Goal: Task Accomplishment & Management: Use online tool/utility

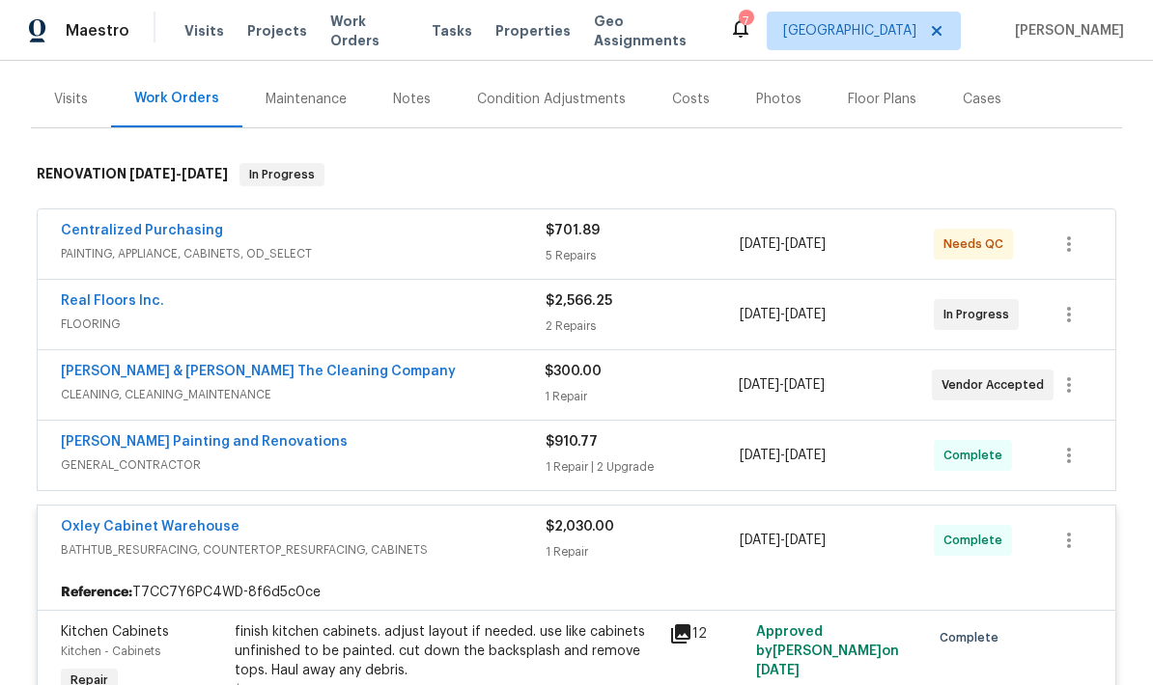
scroll to position [237, 0]
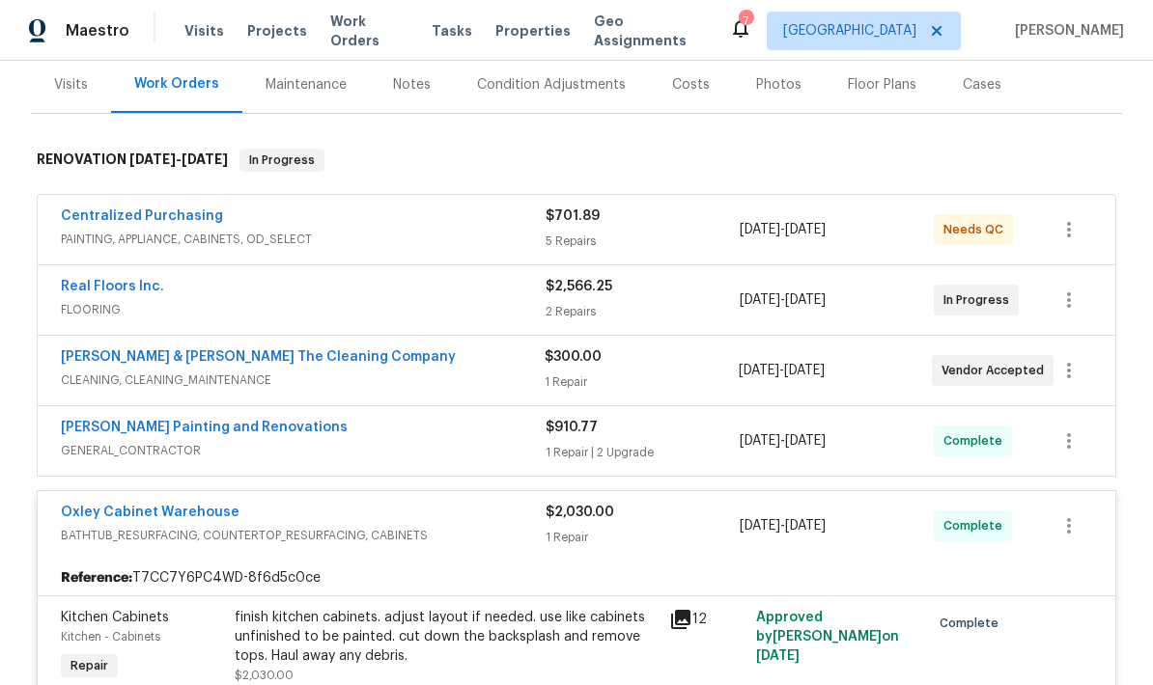
click at [488, 302] on span "FLOORING" at bounding box center [303, 309] width 485 height 19
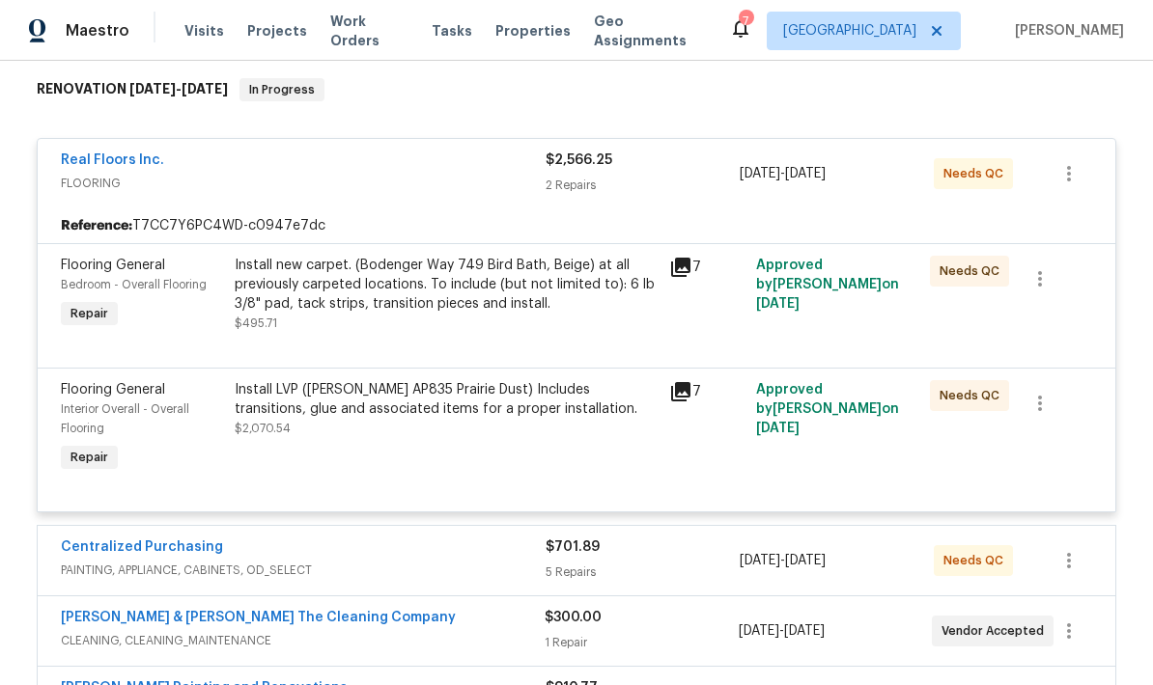
scroll to position [310, 0]
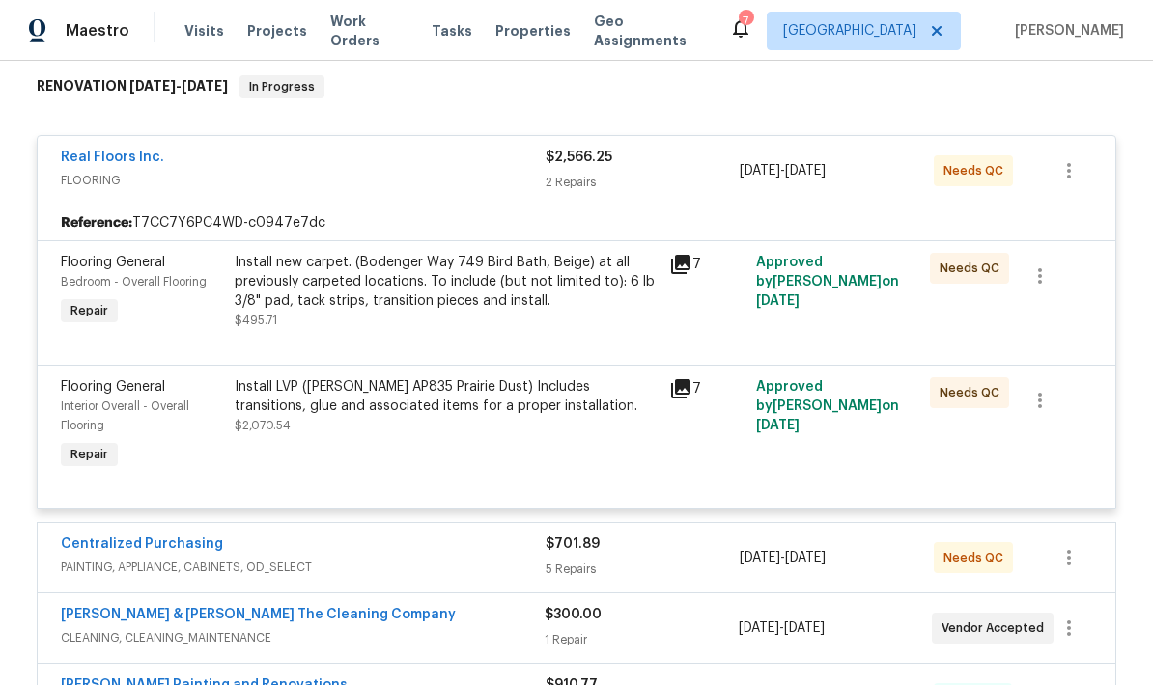
click at [461, 187] on span "FLOORING" at bounding box center [303, 180] width 485 height 19
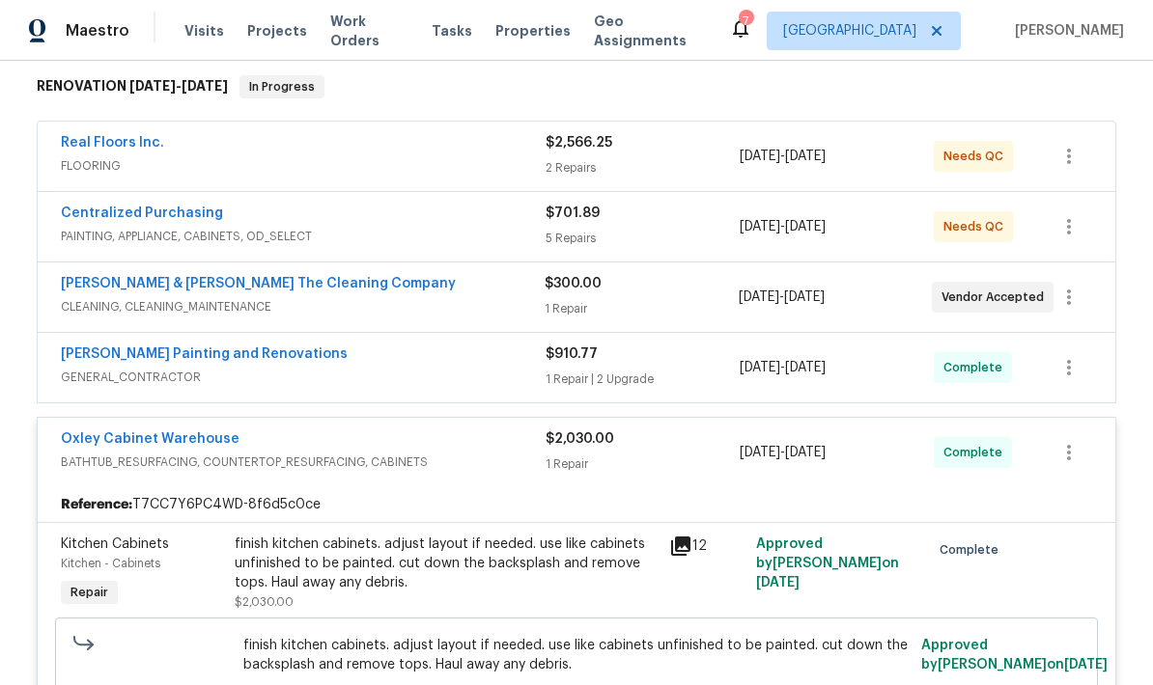
click at [481, 149] on div "Real Floors Inc." at bounding box center [303, 144] width 485 height 23
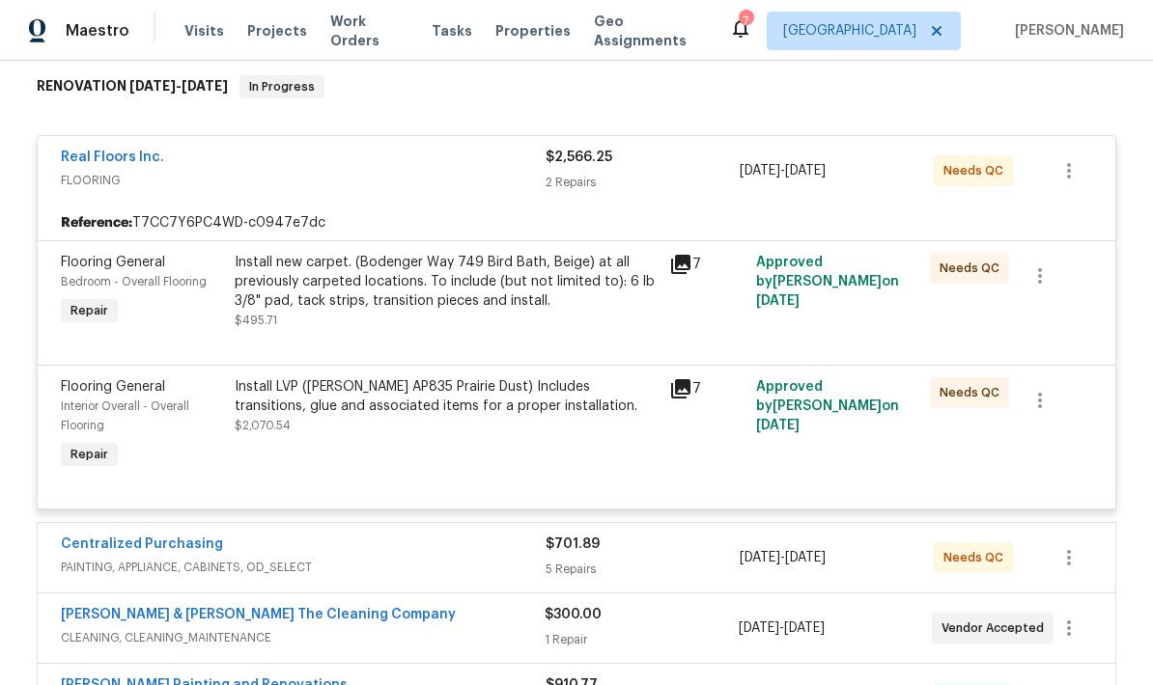
click at [483, 296] on div "Install new carpet. (Bodenger Way 749 Bird Bath, Beige) at all previously carpe…" at bounding box center [446, 282] width 423 height 58
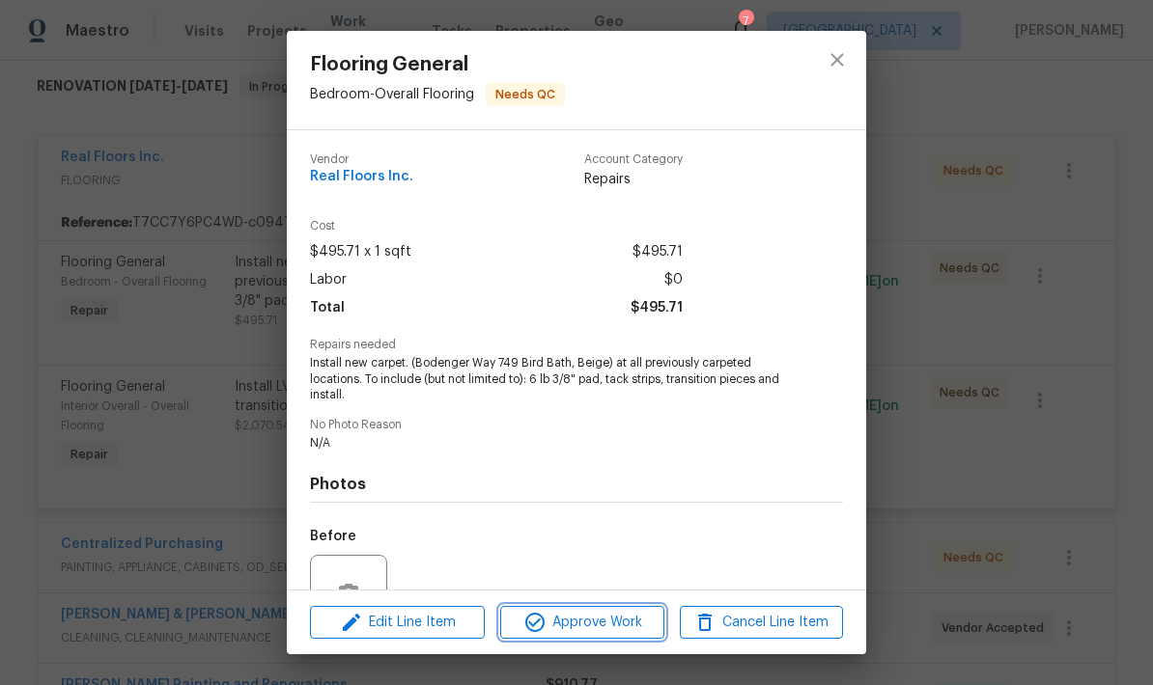
click at [584, 631] on span "Approve Work" at bounding box center [582, 623] width 152 height 24
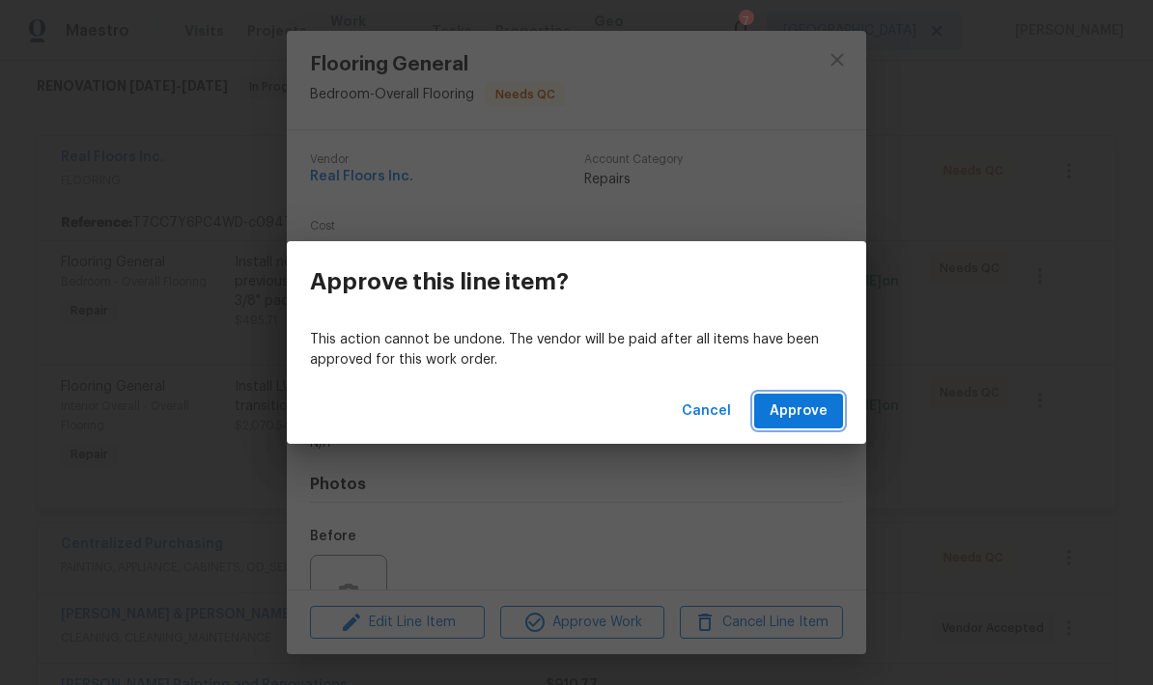
click at [799, 418] on span "Approve" at bounding box center [798, 412] width 58 height 24
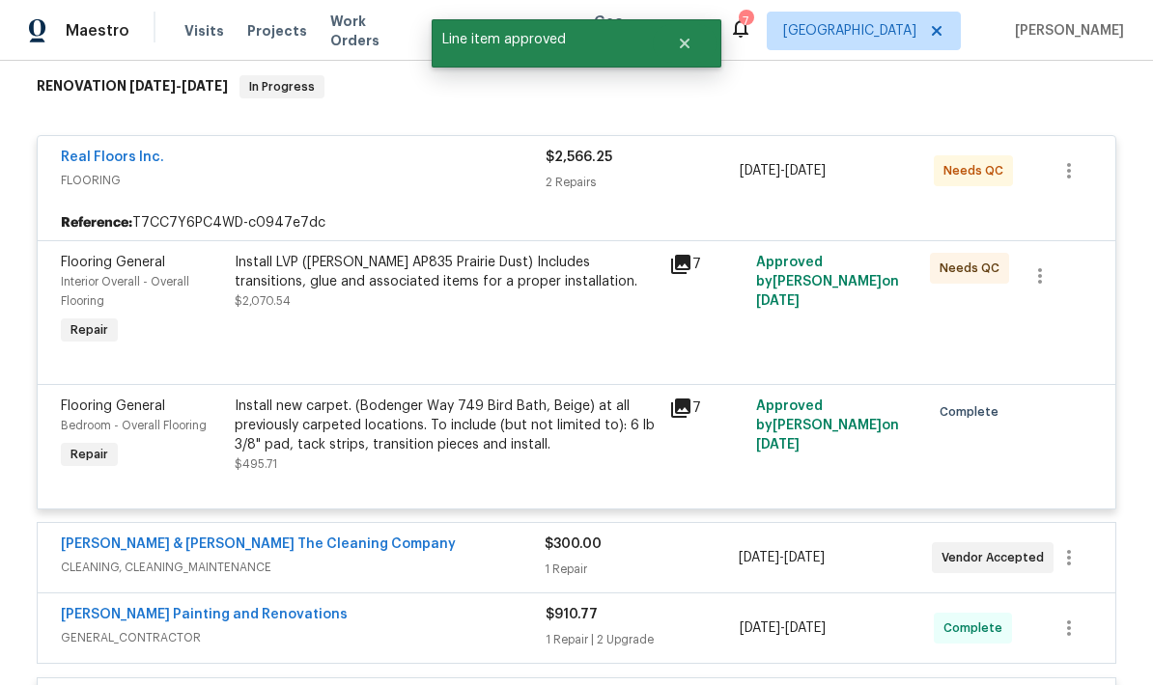
click at [510, 334] on div "Install LVP (Knighton AP835 Prairie Dust) Includes transitions, glue and associ…" at bounding box center [446, 301] width 434 height 108
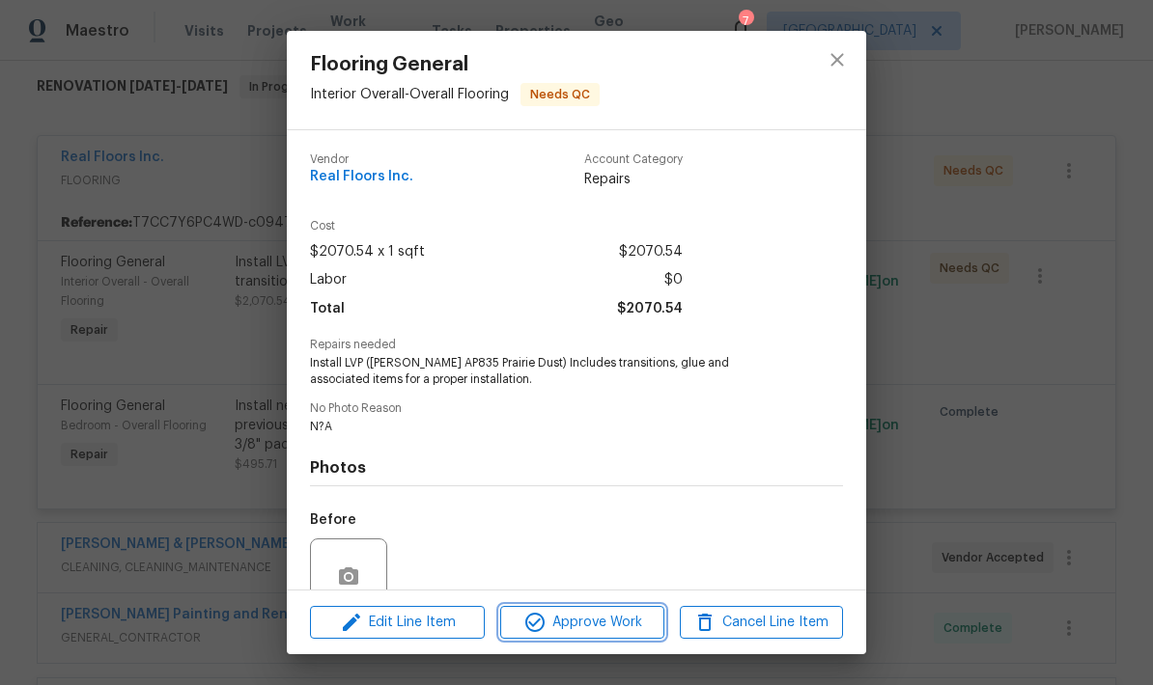
click at [583, 623] on span "Approve Work" at bounding box center [582, 623] width 152 height 24
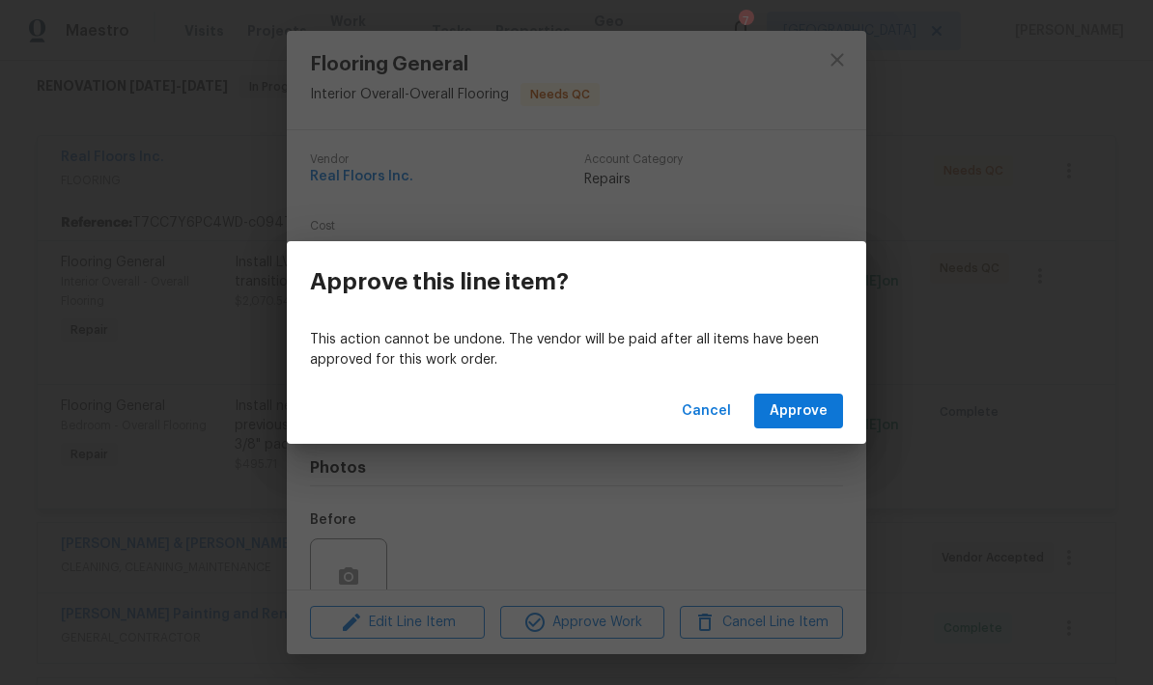
click at [812, 410] on span "Approve" at bounding box center [798, 412] width 58 height 24
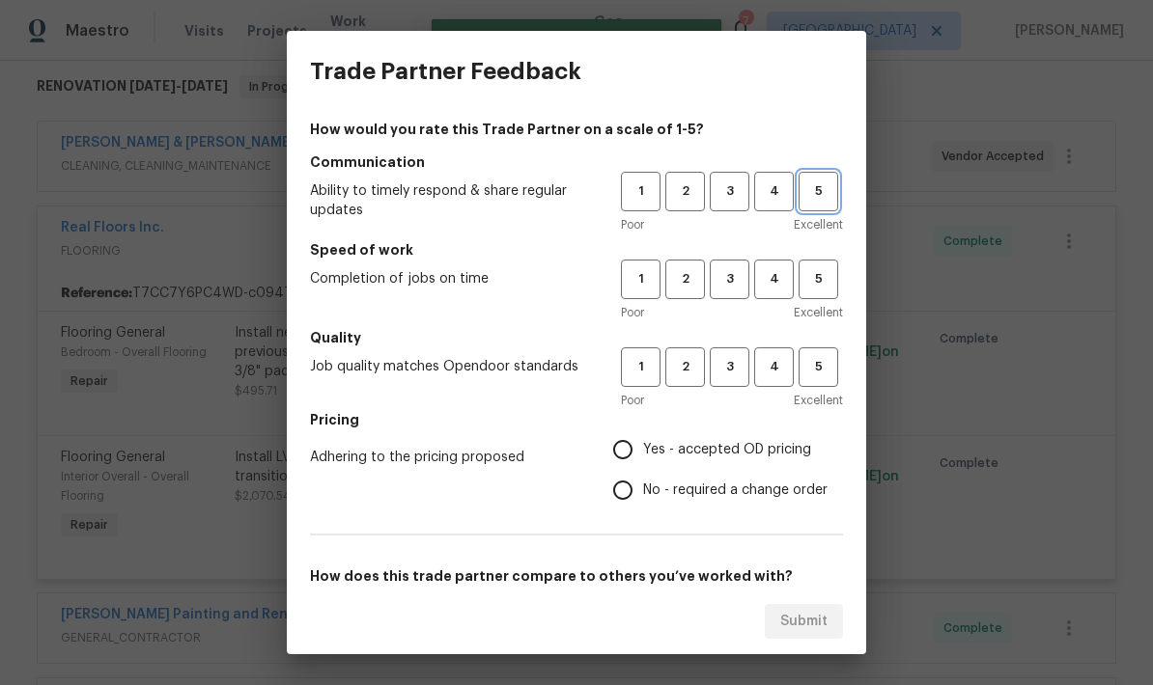
click at [815, 192] on span "5" at bounding box center [818, 192] width 36 height 22
click at [824, 282] on span "5" at bounding box center [818, 279] width 36 height 22
click at [819, 364] on span "5" at bounding box center [818, 367] width 36 height 22
click at [621, 461] on input "Yes - accepted OD pricing" at bounding box center [622, 450] width 41 height 41
radio input "true"
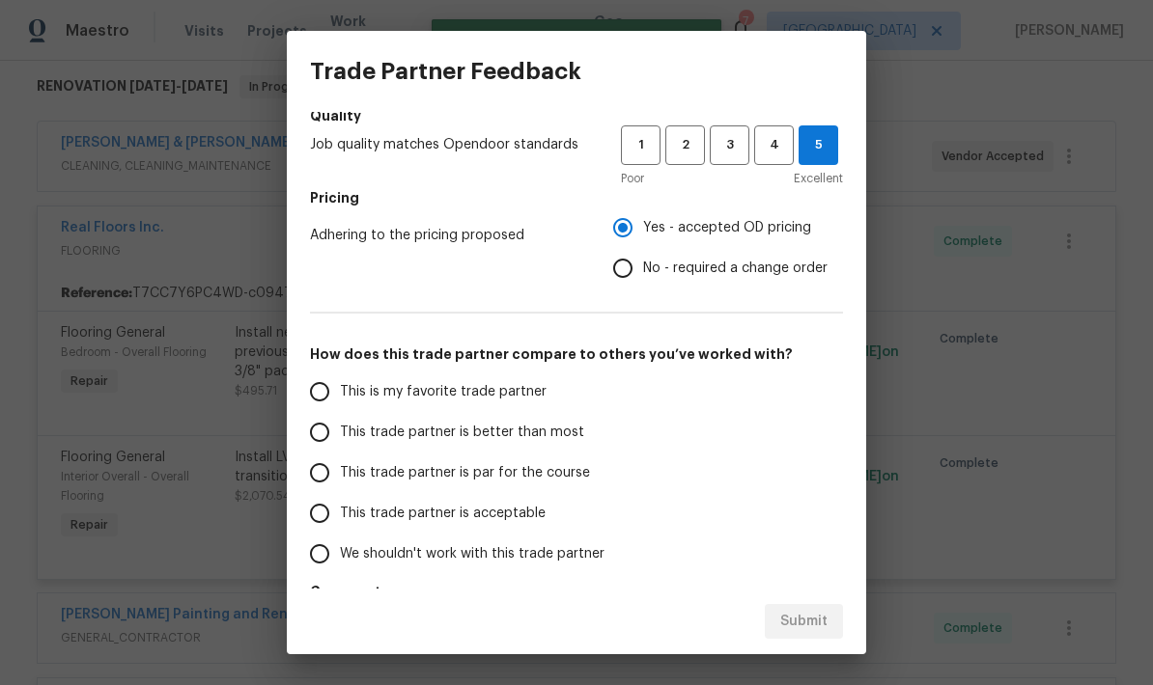
scroll to position [221, 0]
click at [315, 433] on input "This trade partner is better than most" at bounding box center [319, 433] width 41 height 41
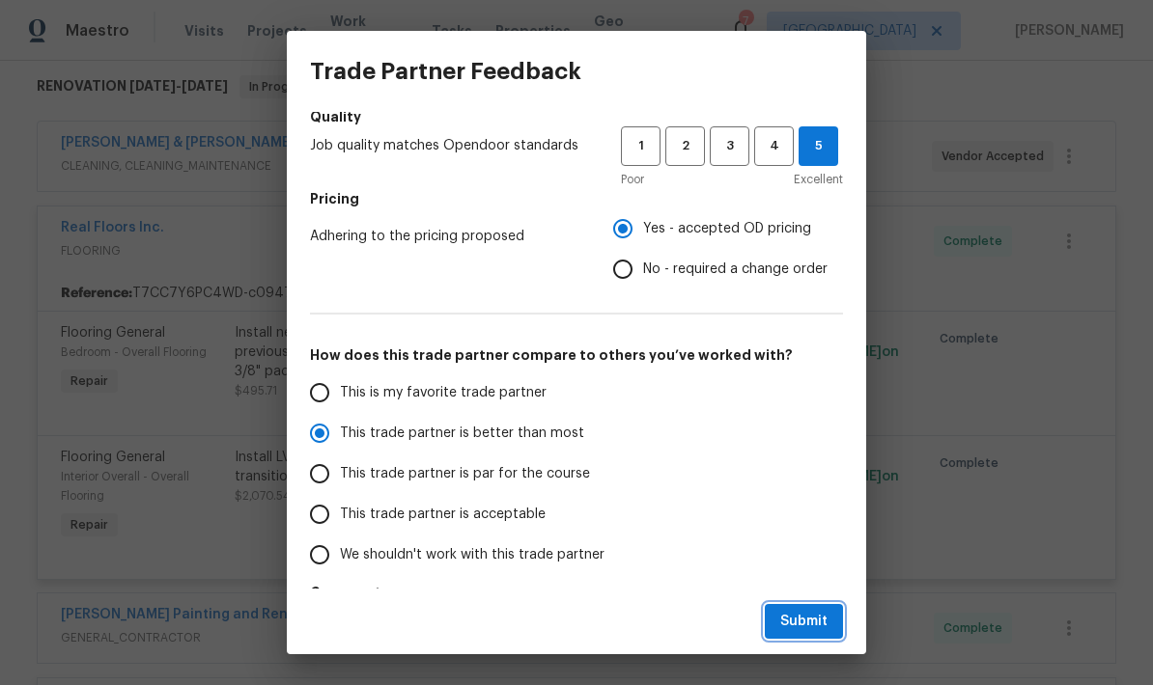
click at [802, 627] on span "Submit" at bounding box center [803, 622] width 47 height 24
radio input "true"
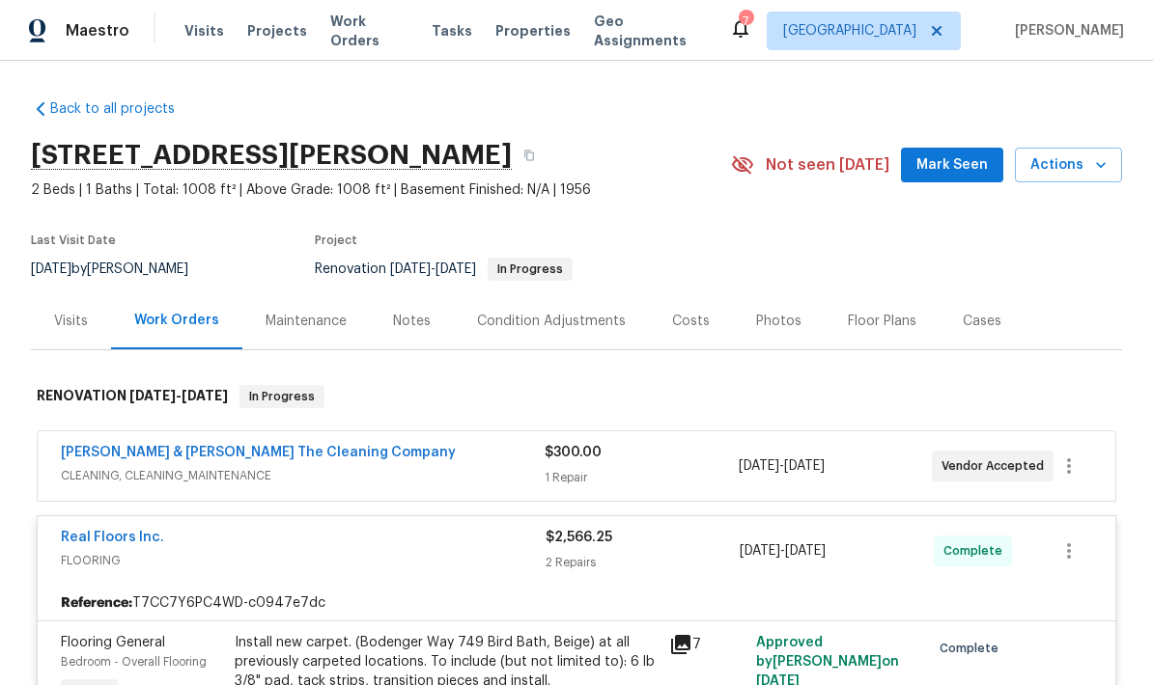
scroll to position [0, 0]
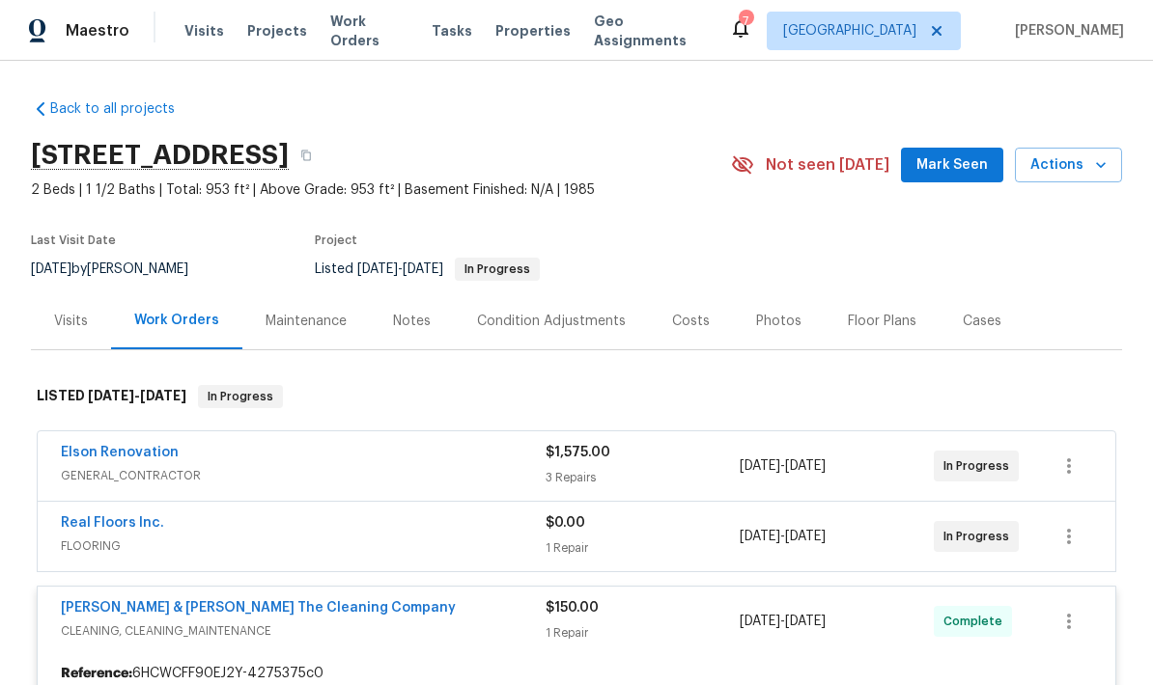
scroll to position [160, 0]
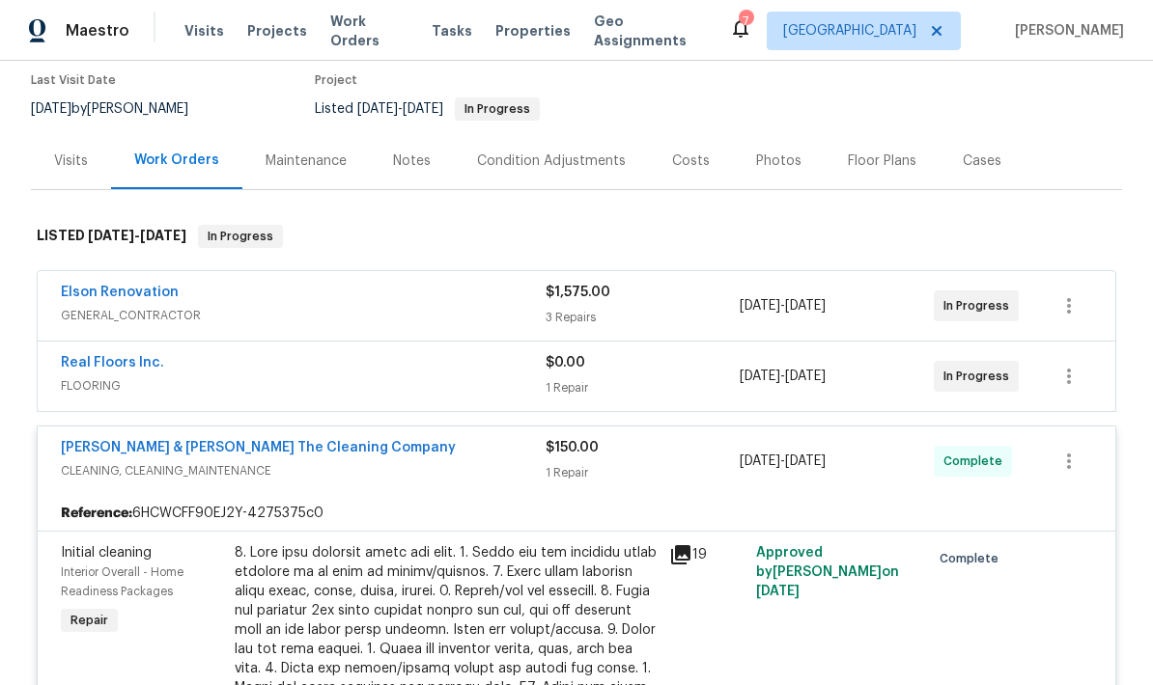
click at [456, 375] on div "Real Floors Inc." at bounding box center [303, 364] width 485 height 23
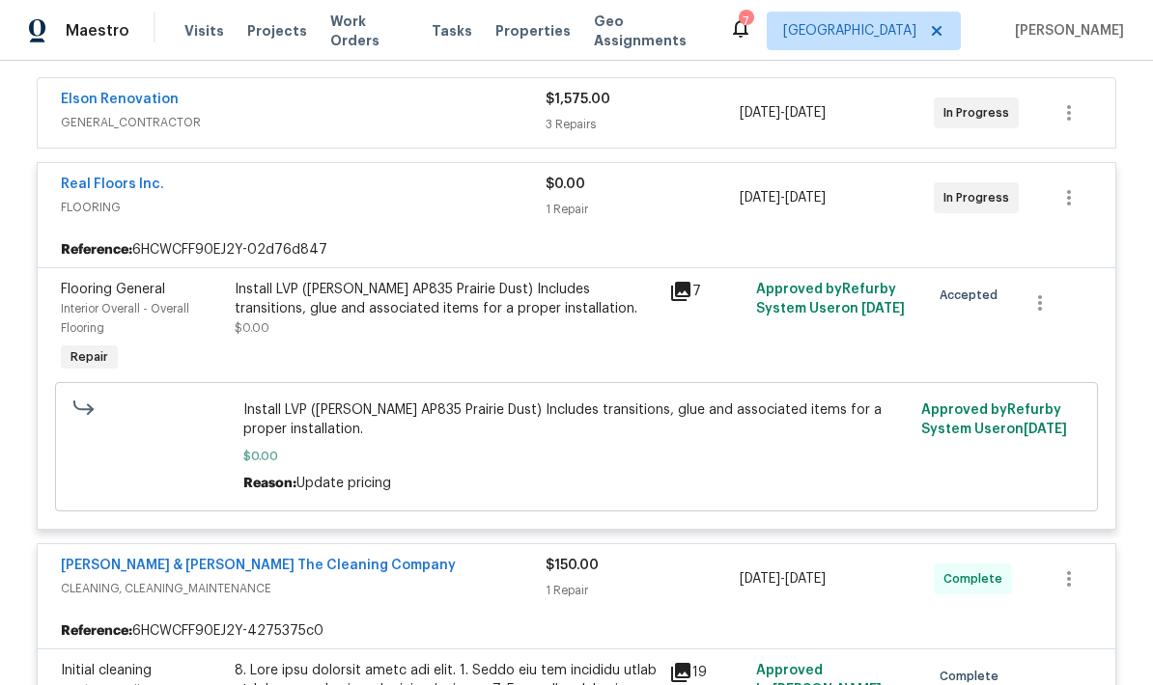
scroll to position [360, 0]
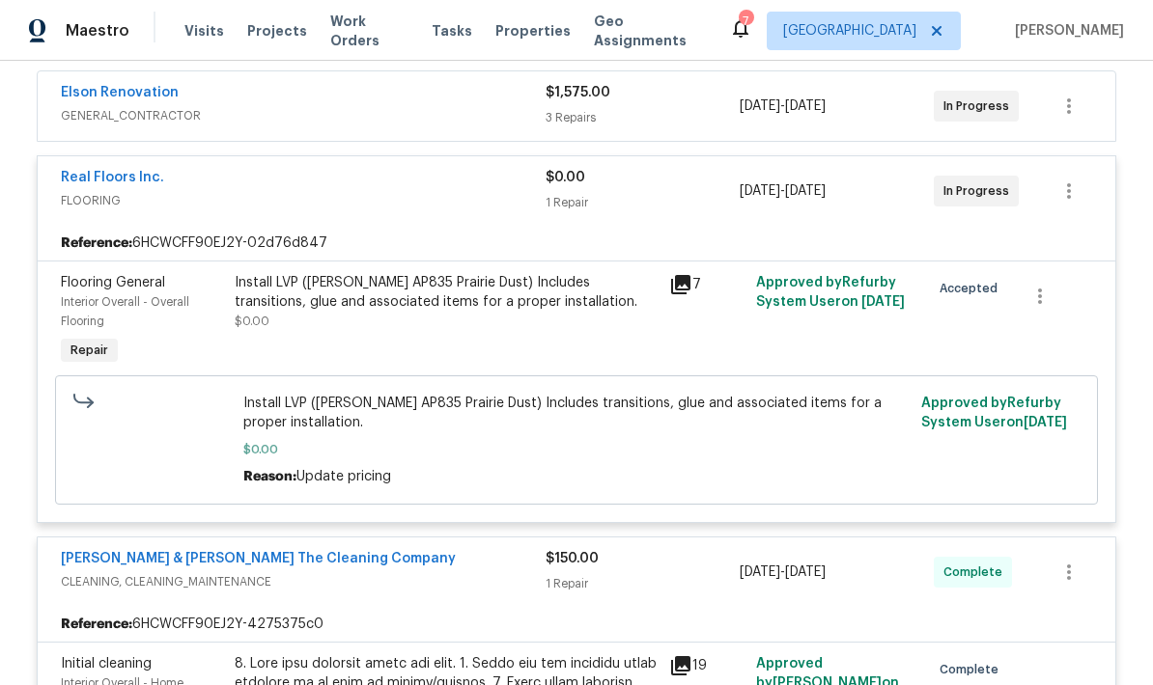
click at [491, 338] on div "Install LVP (Knighton AP835 Prairie Dust) Includes transitions, glue and associ…" at bounding box center [446, 321] width 434 height 108
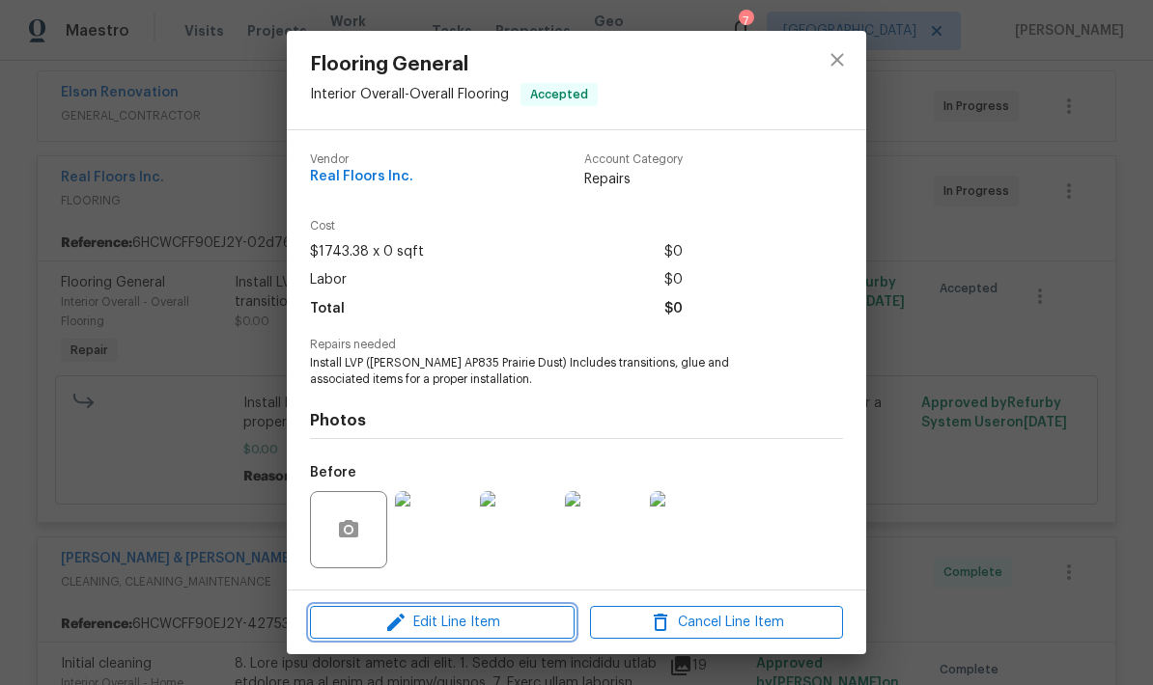
click at [478, 628] on span "Edit Line Item" at bounding box center [442, 623] width 253 height 24
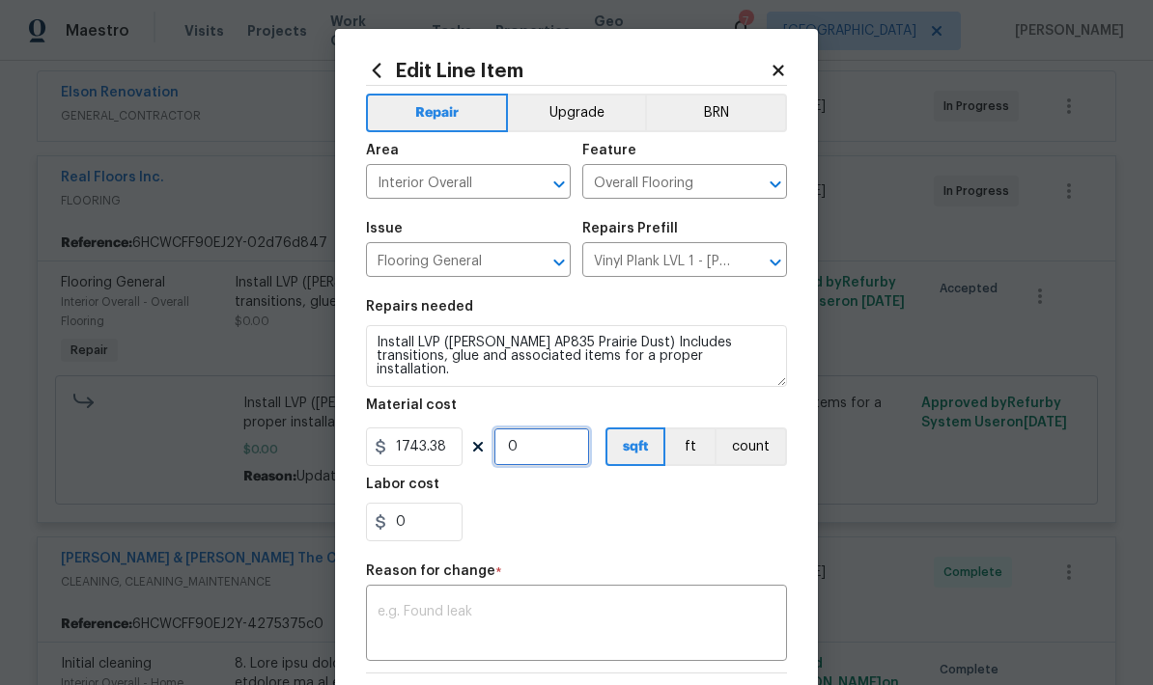
click at [525, 458] on input "0" at bounding box center [541, 447] width 97 height 39
type input "1"
click at [646, 516] on div "0" at bounding box center [576, 522] width 421 height 39
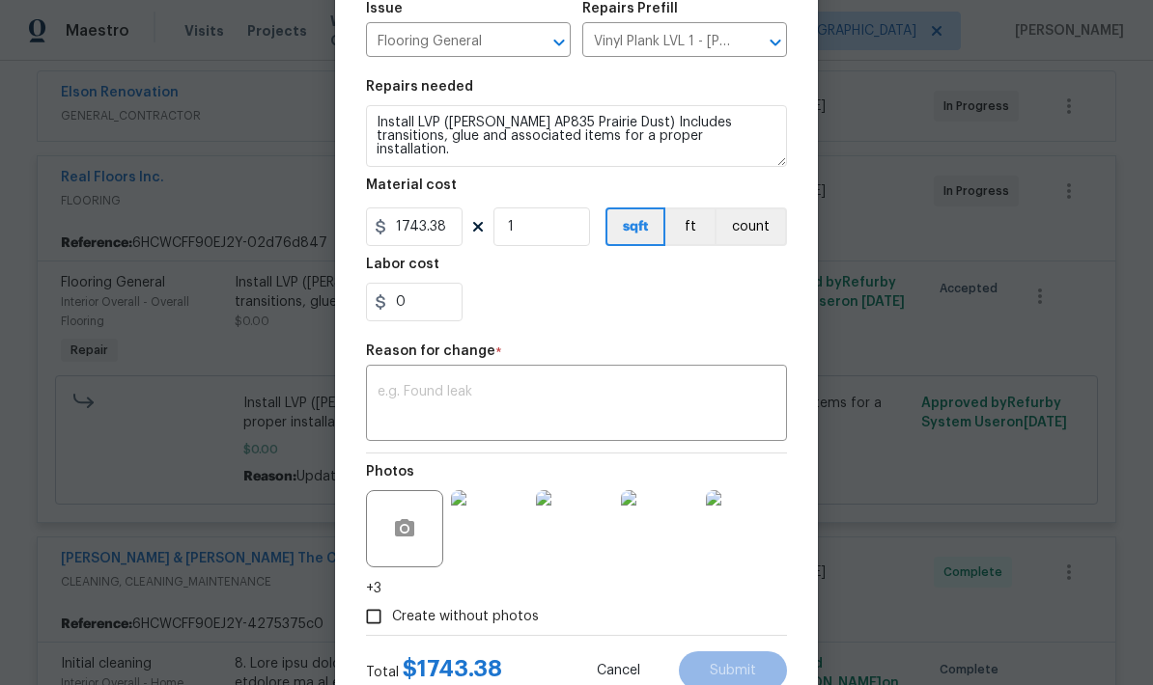
scroll to position [228, 0]
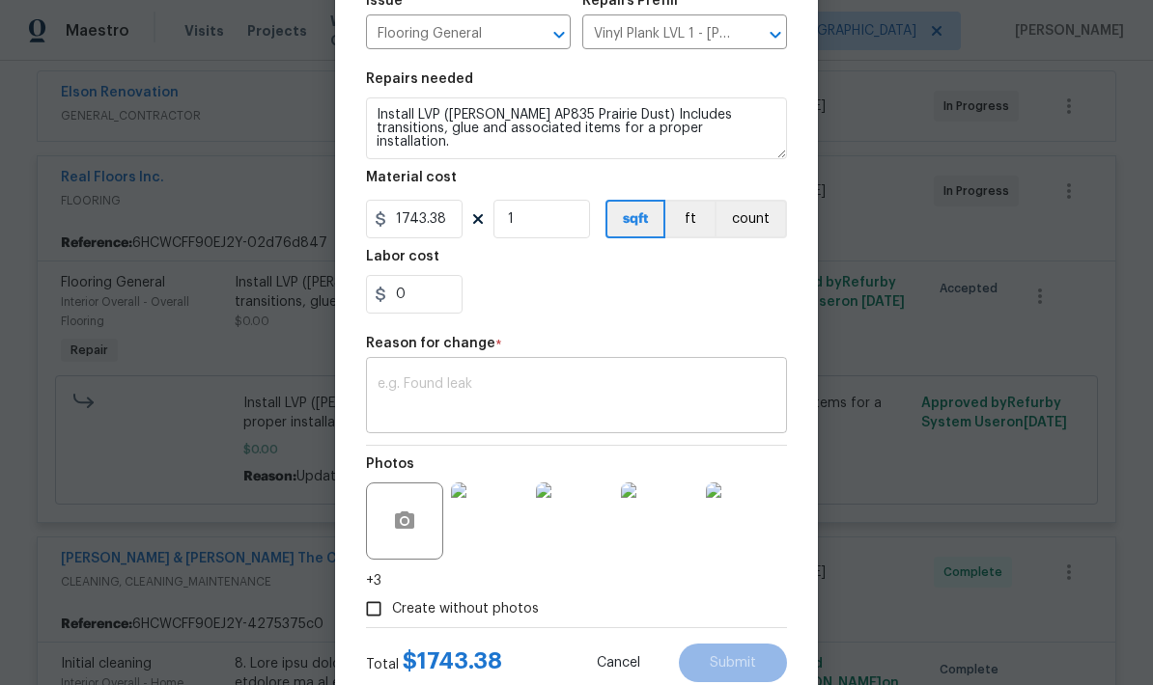
click at [511, 387] on textarea at bounding box center [576, 397] width 398 height 41
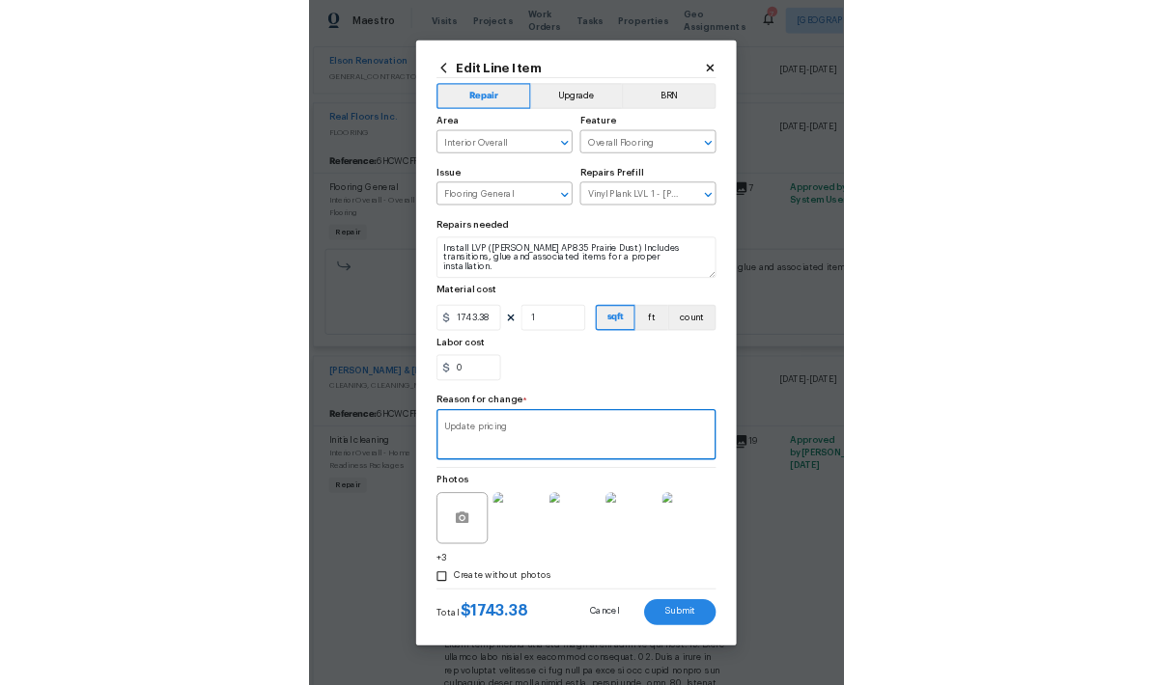
scroll to position [0, 0]
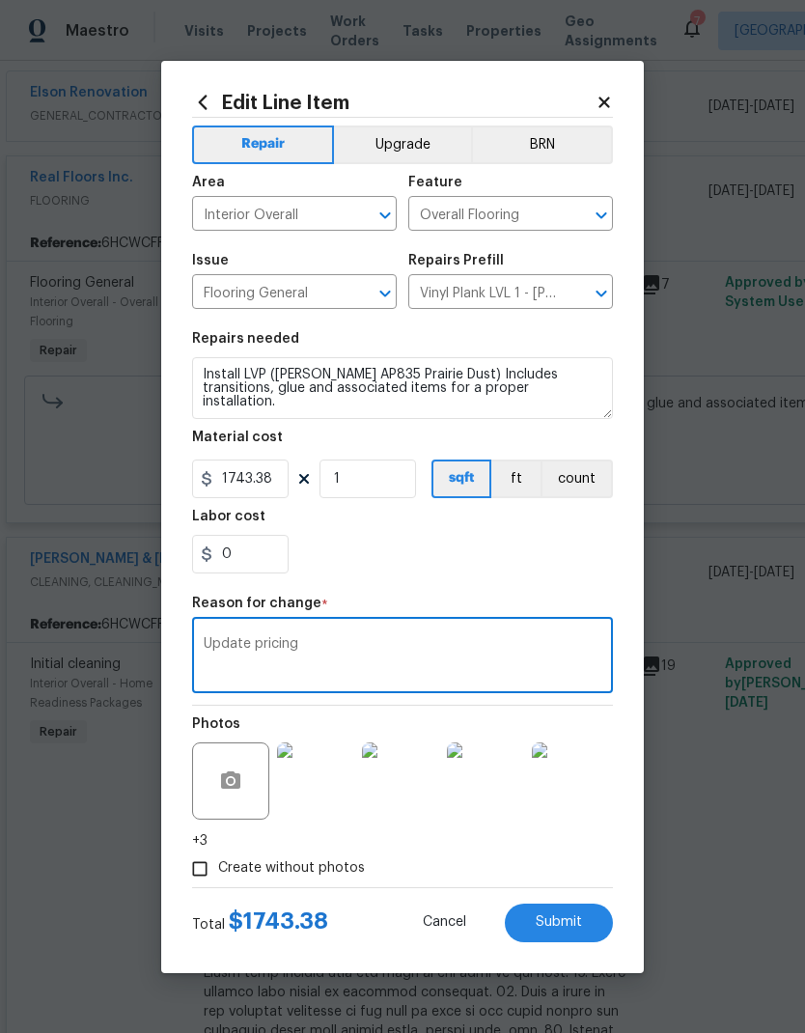
type textarea "Update pricing"
click at [565, 684] on div "Total $ 1743.38 Cancel Submit" at bounding box center [402, 915] width 421 height 54
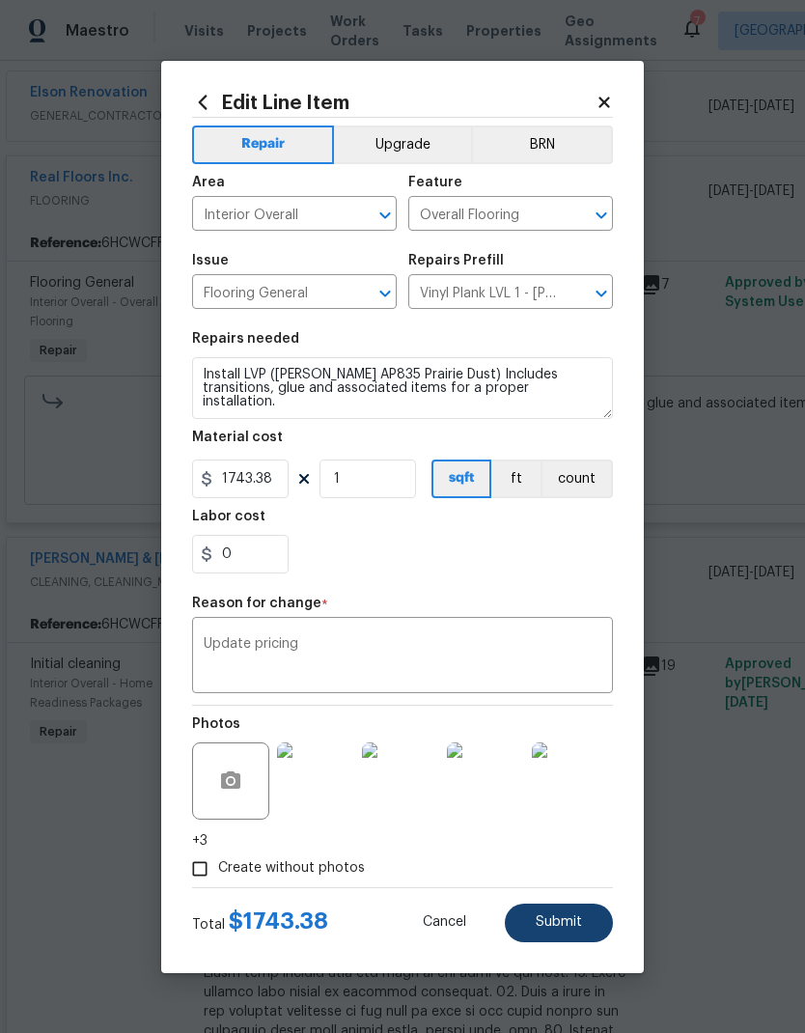
click at [551, 684] on span "Submit" at bounding box center [559, 922] width 46 height 14
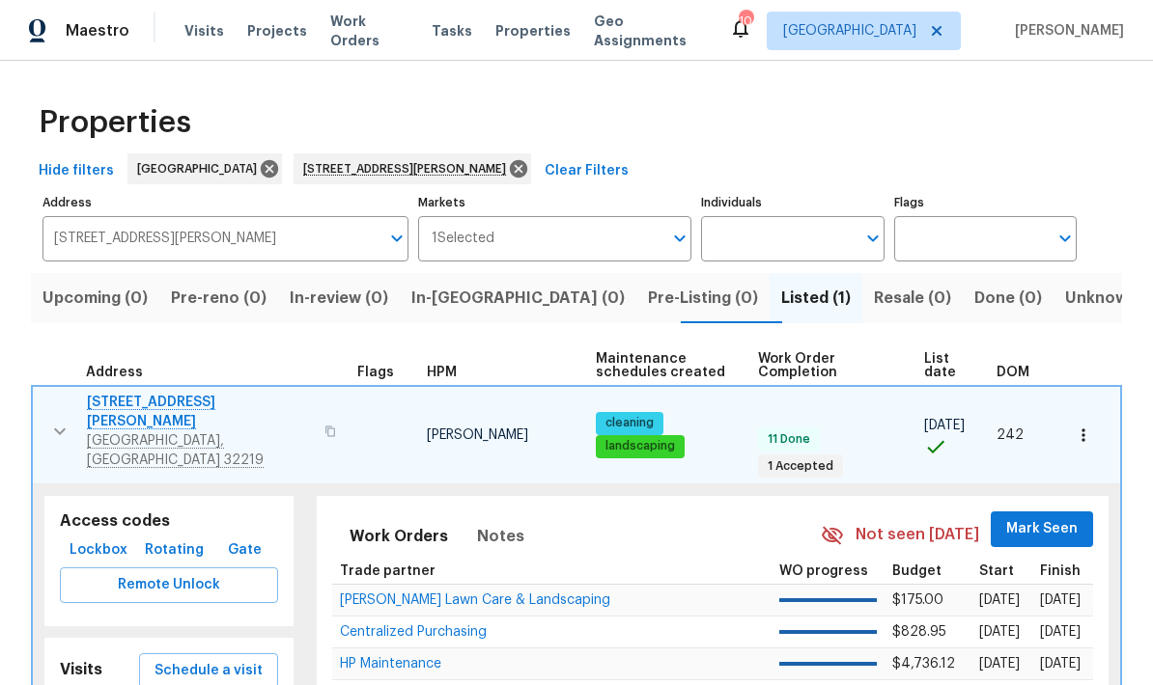
scroll to position [76, 0]
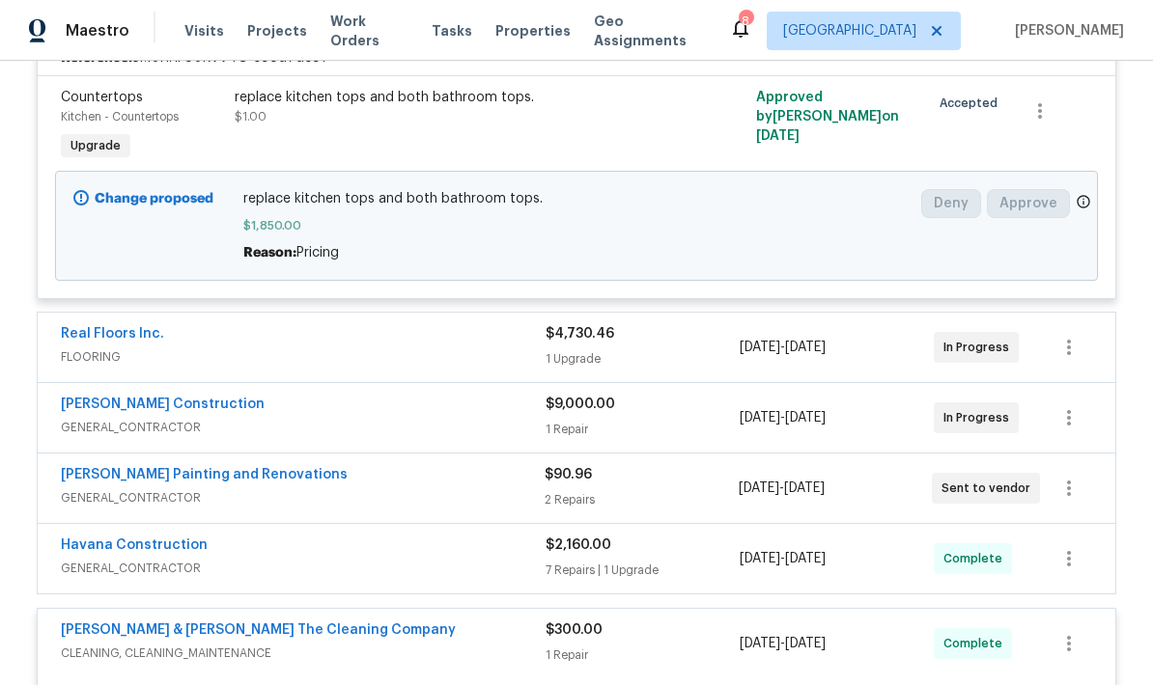
scroll to position [478, 0]
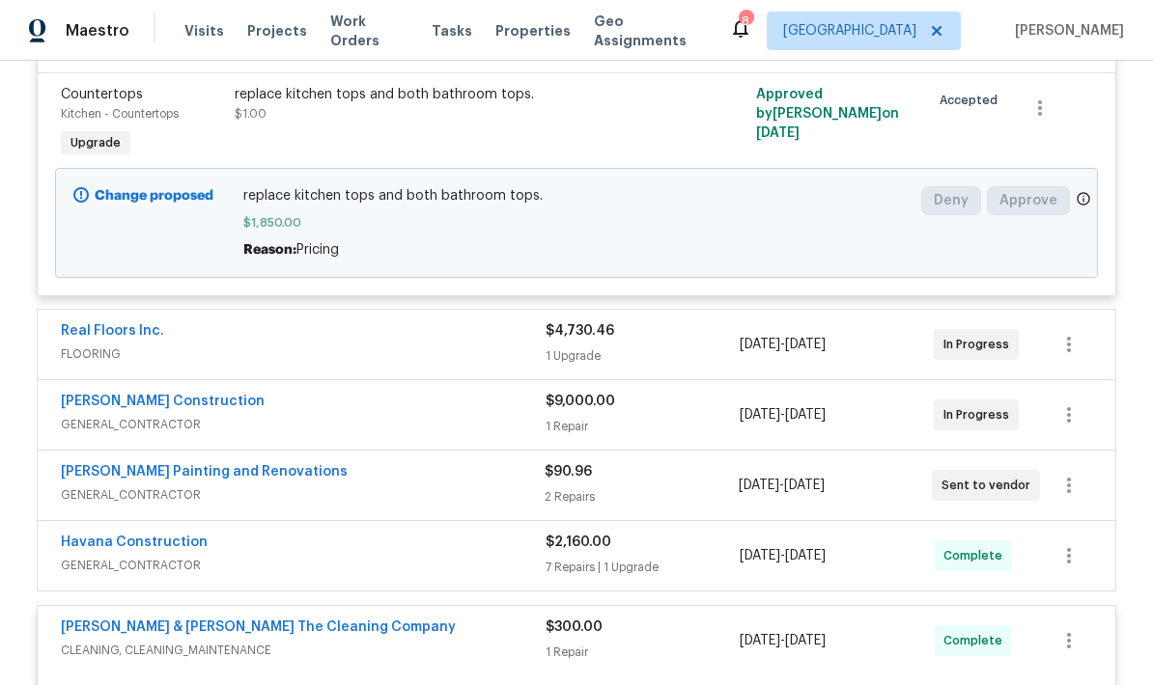
click at [445, 347] on span "FLOORING" at bounding box center [303, 354] width 485 height 19
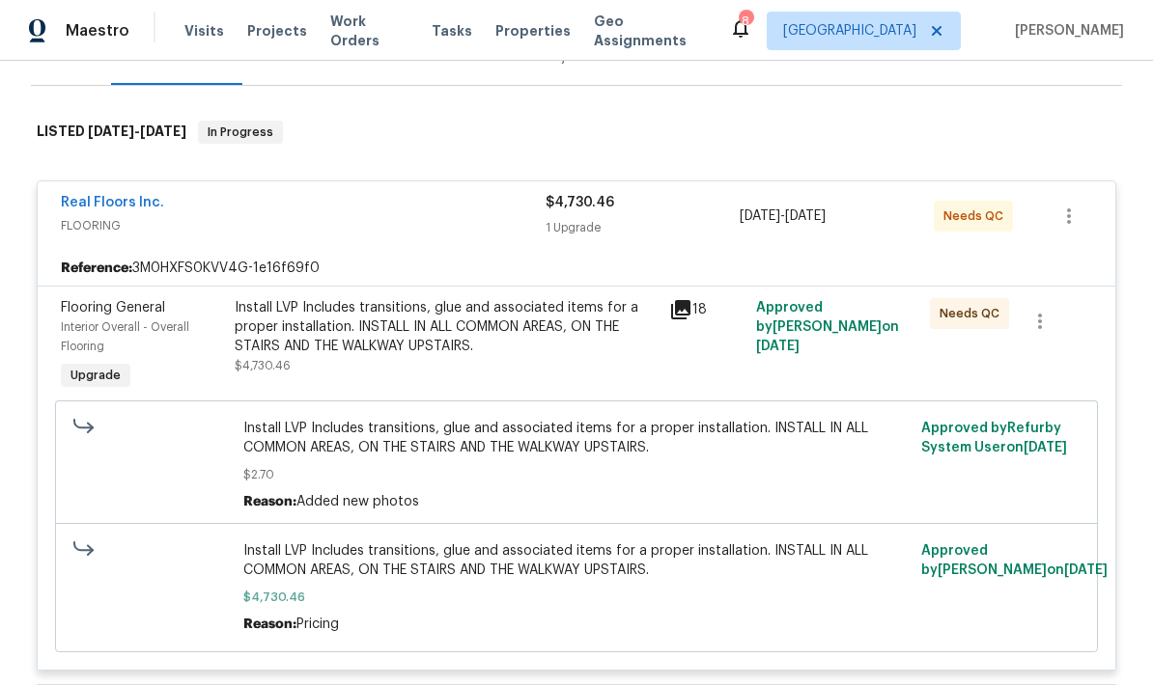
scroll to position [264, 0]
